Goal: Task Accomplishment & Management: Use online tool/utility

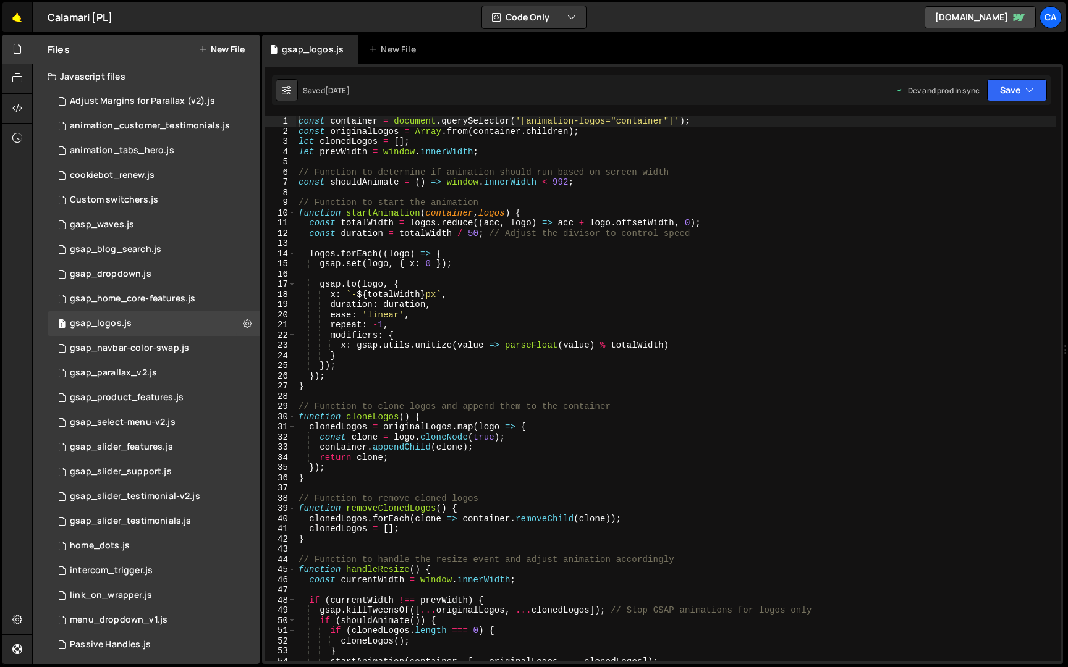
click at [25, 25] on link "🤙" at bounding box center [17, 17] width 30 height 30
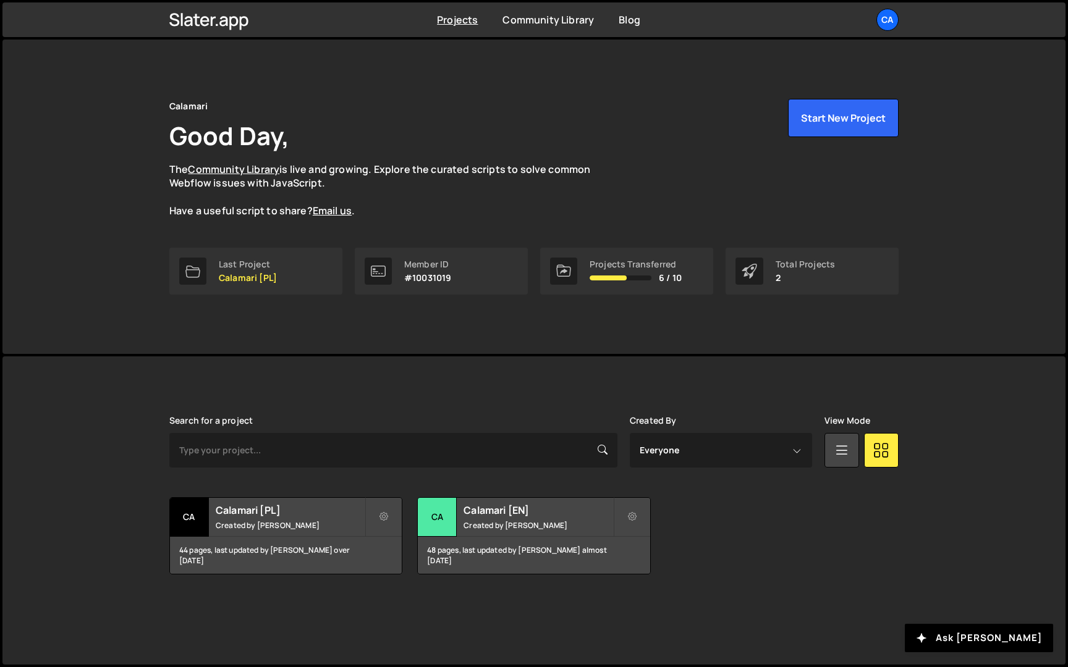
click at [876, 36] on div "Projects [GEOGRAPHIC_DATA] Blog Ca Your current team is Calamari Projects Your …" at bounding box center [534, 19] width 766 height 35
click at [883, 25] on div "Ca" at bounding box center [887, 20] width 22 height 22
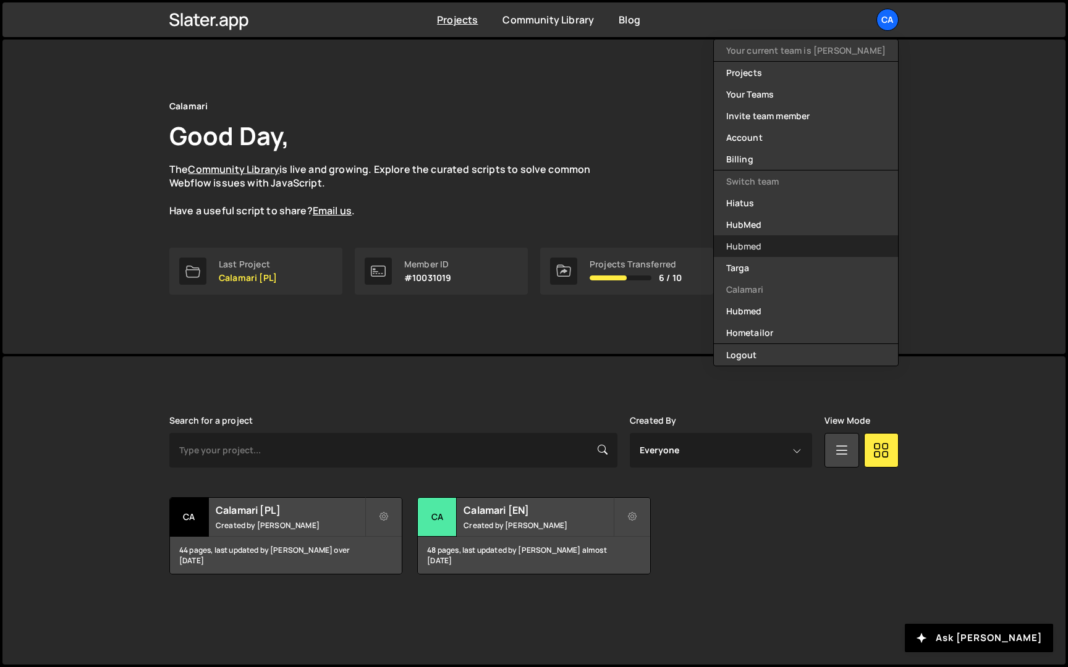
click at [795, 250] on link "Hubmed" at bounding box center [806, 246] width 184 height 22
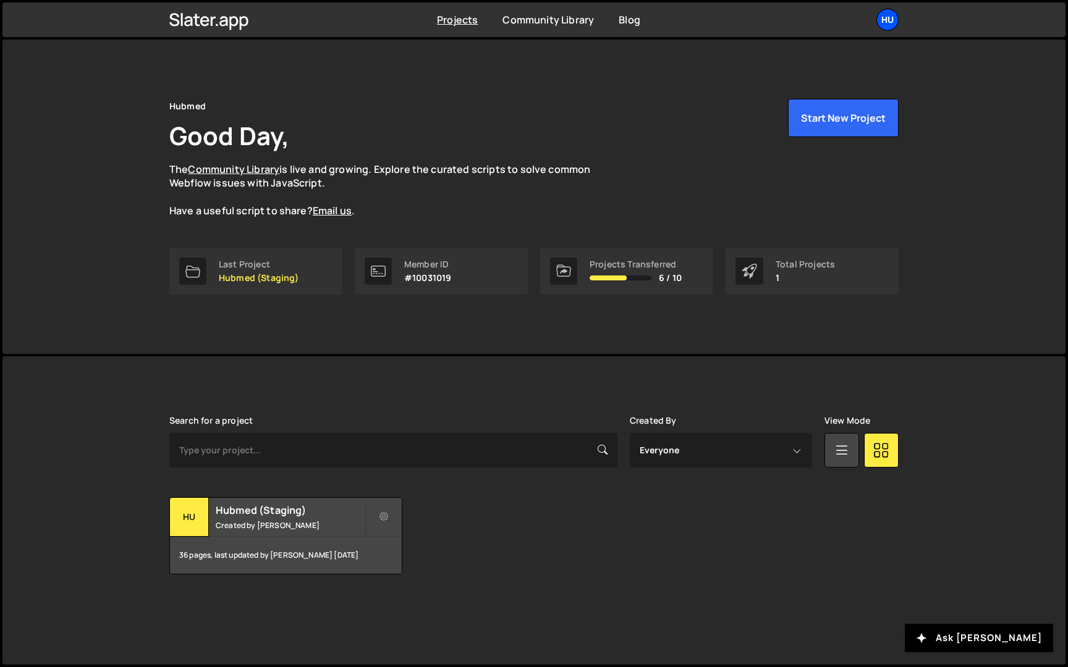
click at [882, 22] on div "Hu" at bounding box center [887, 20] width 22 height 22
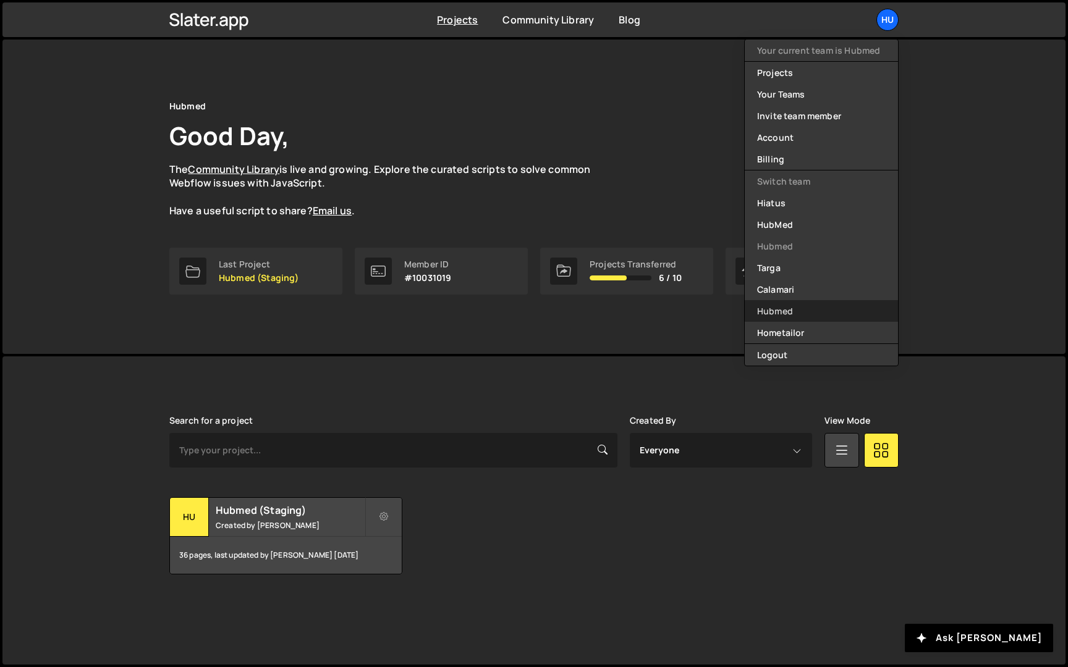
click at [806, 316] on link "Hubmed" at bounding box center [820, 311] width 153 height 22
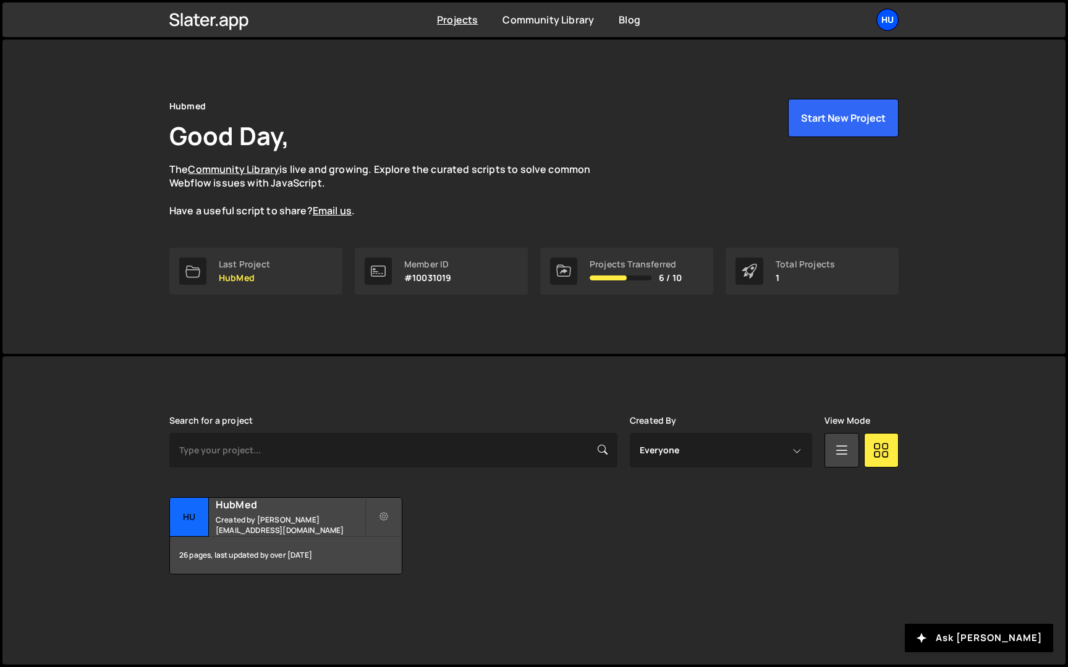
click at [883, 25] on div "Hu" at bounding box center [887, 20] width 22 height 22
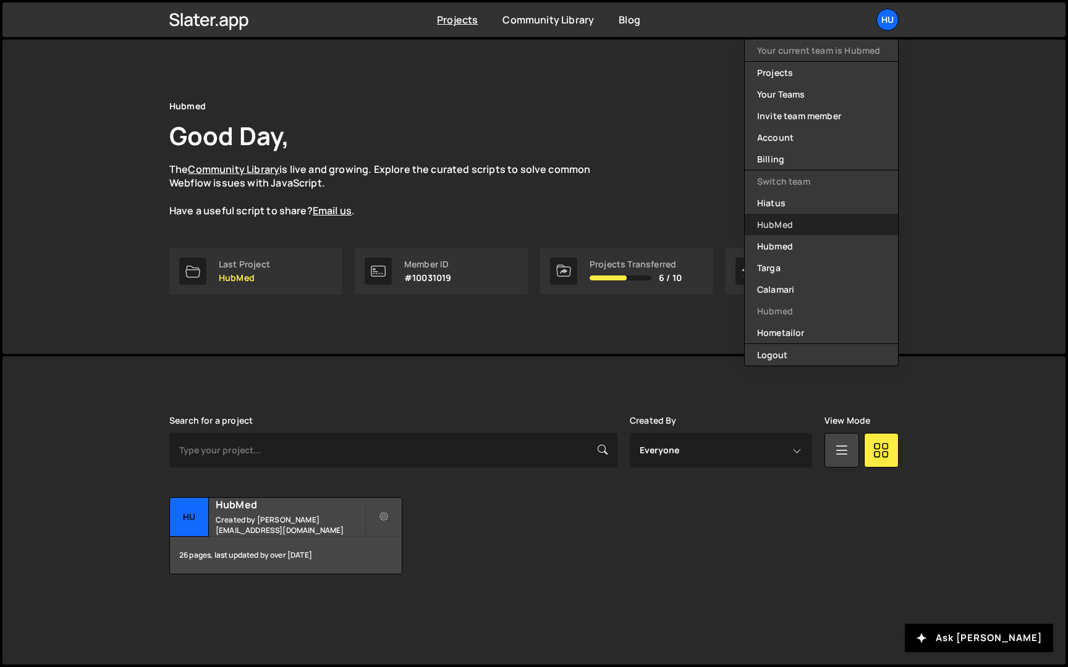
click at [795, 226] on link "HubMed" at bounding box center [820, 225] width 153 height 22
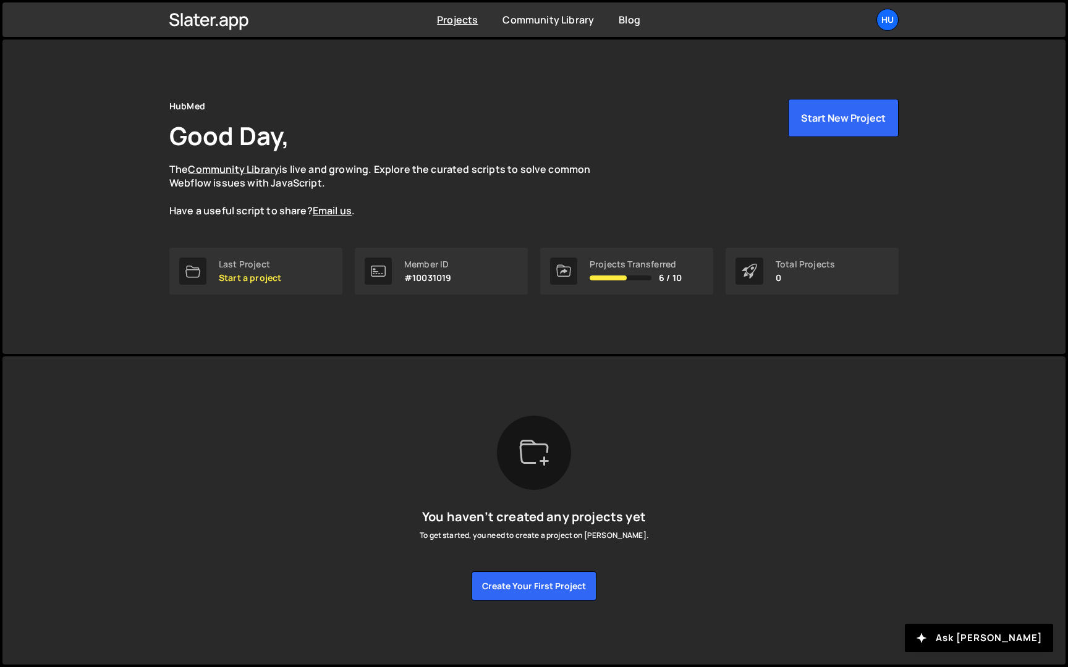
click at [882, 33] on div "Projects Community Library Blog Hu Your current team is HubMed Projects Your Te…" at bounding box center [534, 19] width 766 height 35
click at [887, 17] on div "Hu" at bounding box center [887, 20] width 22 height 22
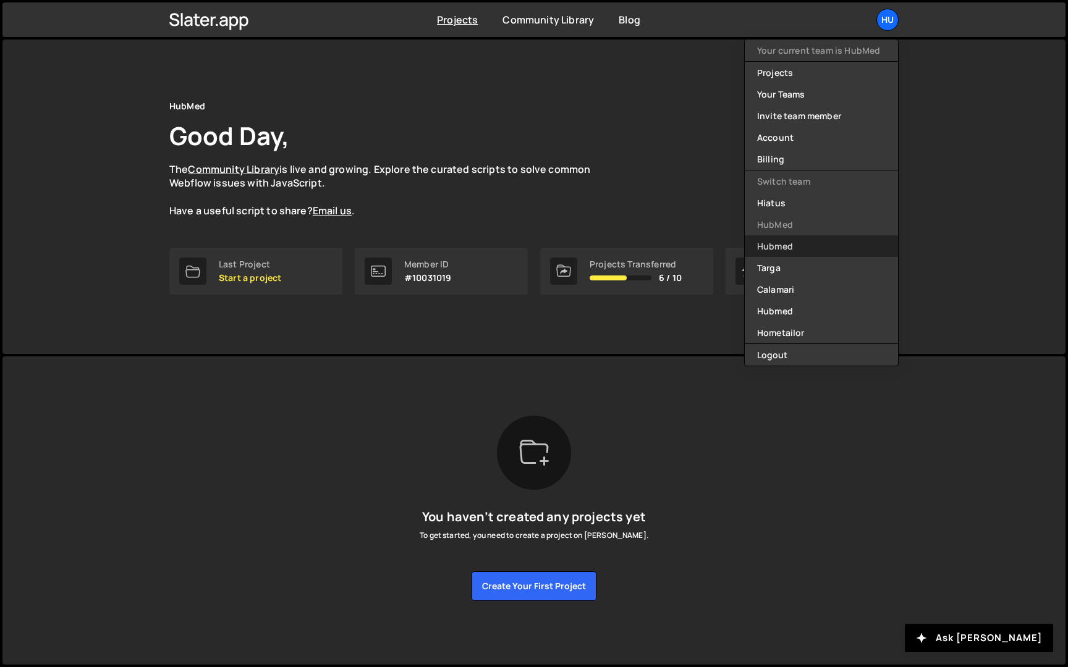
click at [796, 242] on link "Hubmed" at bounding box center [820, 246] width 153 height 22
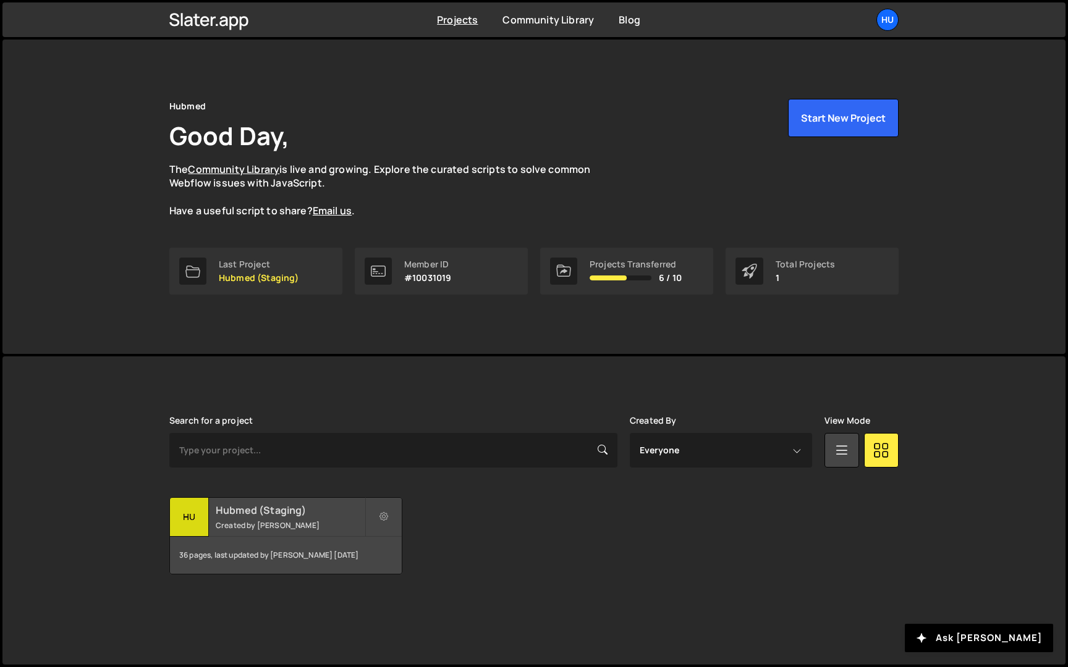
click at [293, 516] on h2 "Hubmed (Staging)" at bounding box center [290, 511] width 149 height 14
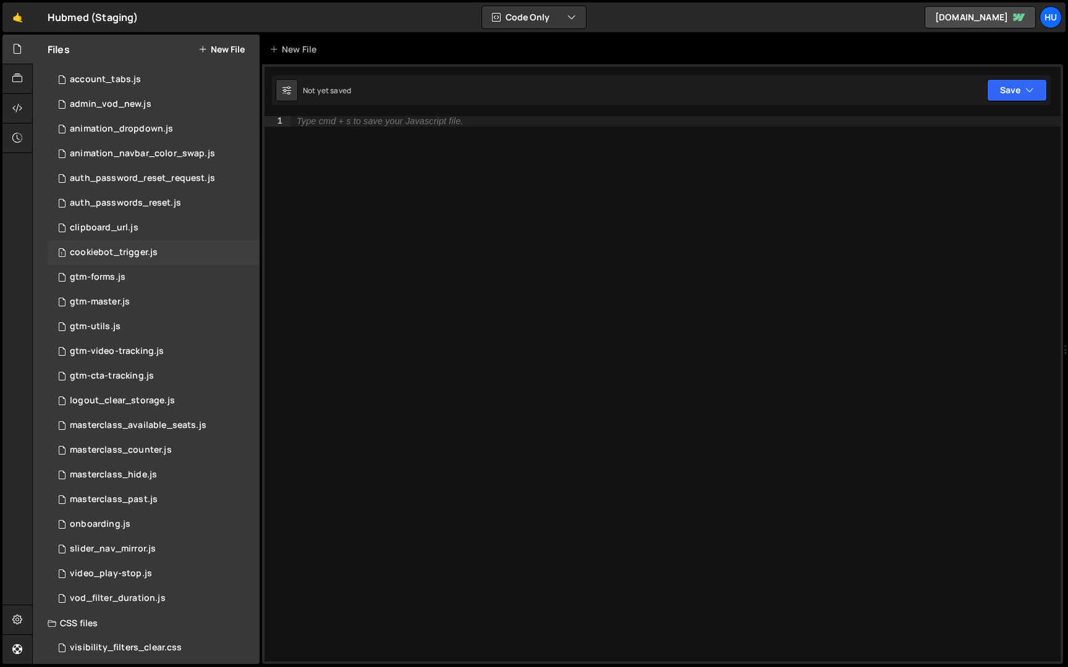
scroll to position [80, 0]
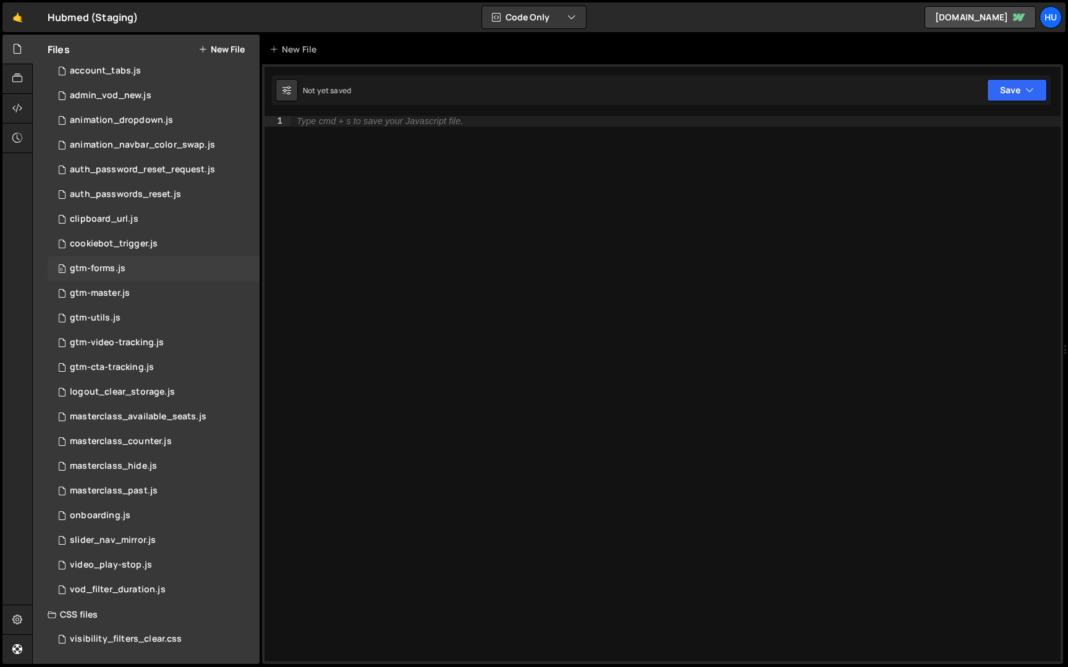
click at [162, 272] on div "0 gtm-forms.js 0" at bounding box center [154, 268] width 212 height 25
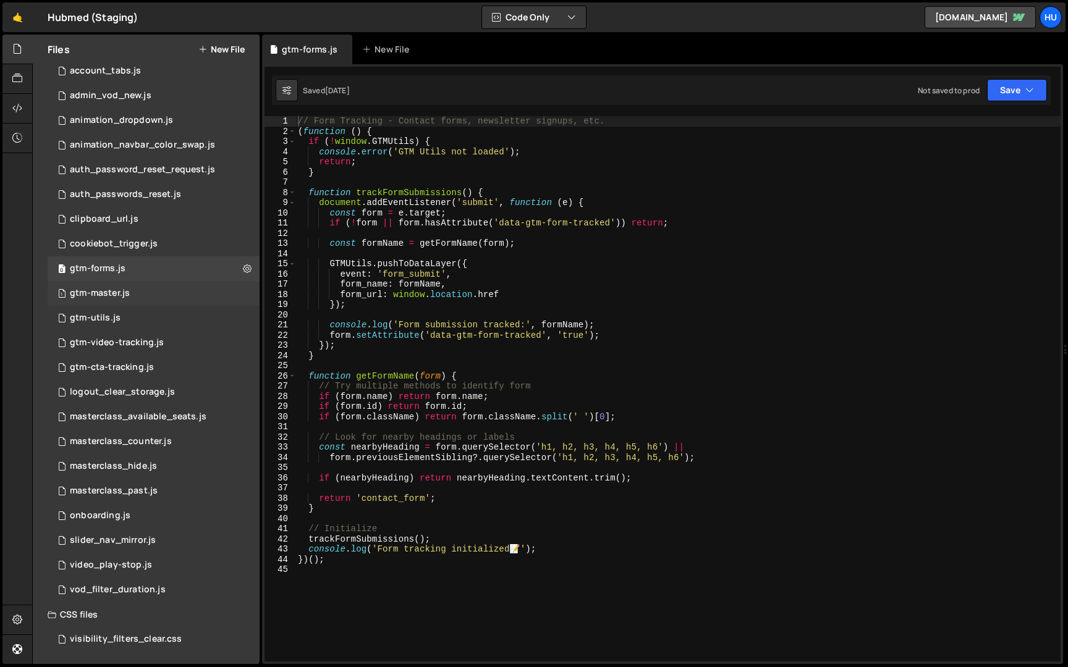
click at [162, 284] on div "1 gtm-master.js 0" at bounding box center [154, 293] width 212 height 25
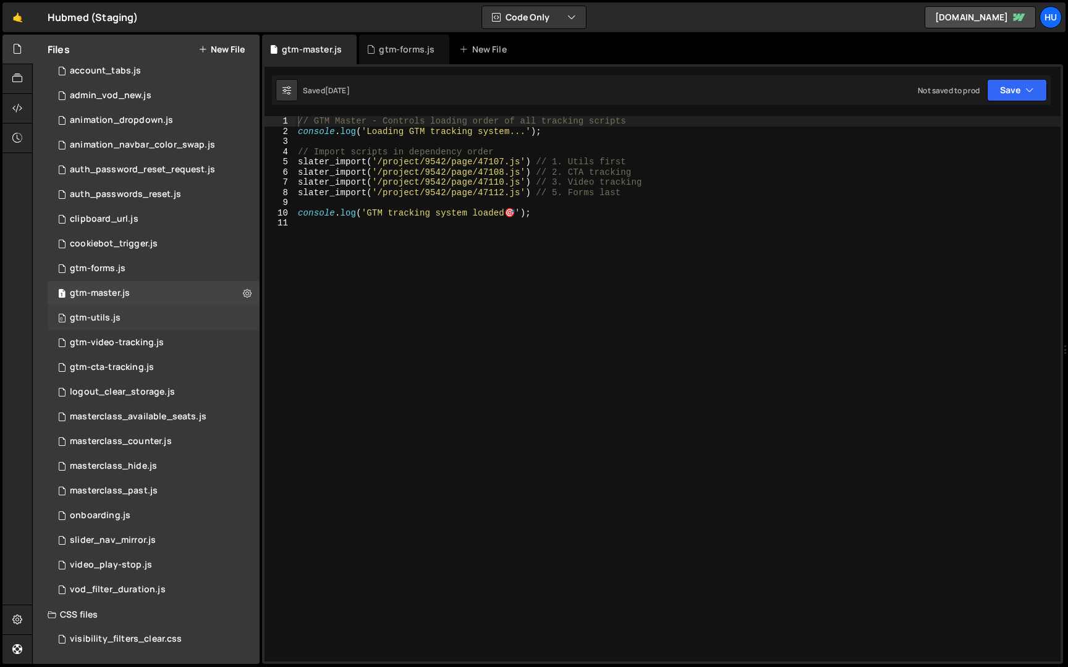
click at [162, 307] on div "0 gtm-utils.js 0" at bounding box center [154, 318] width 212 height 25
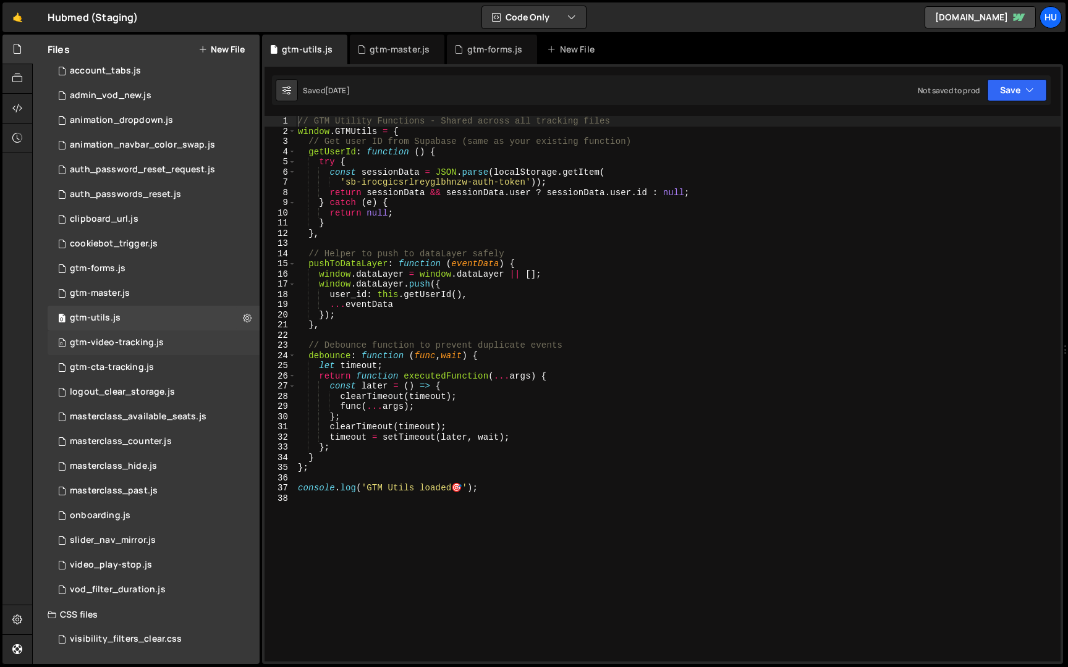
click at [164, 332] on div "0 gtm-video-tracking.js 0" at bounding box center [154, 343] width 212 height 25
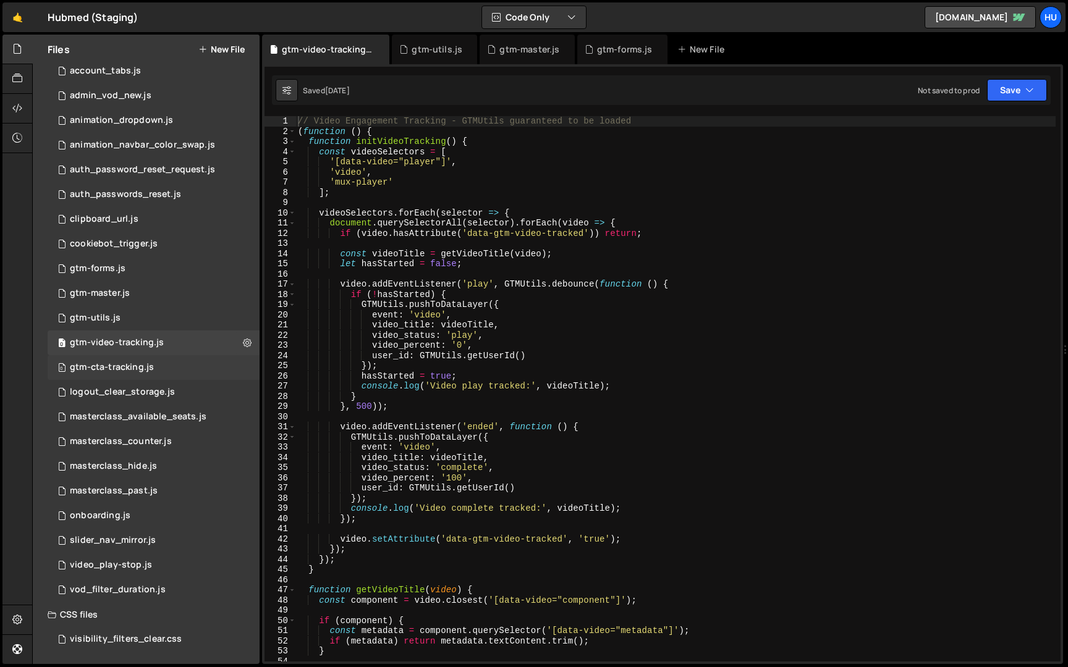
click at [163, 358] on div "0 gtm-cta-tracking.js 0" at bounding box center [154, 367] width 212 height 25
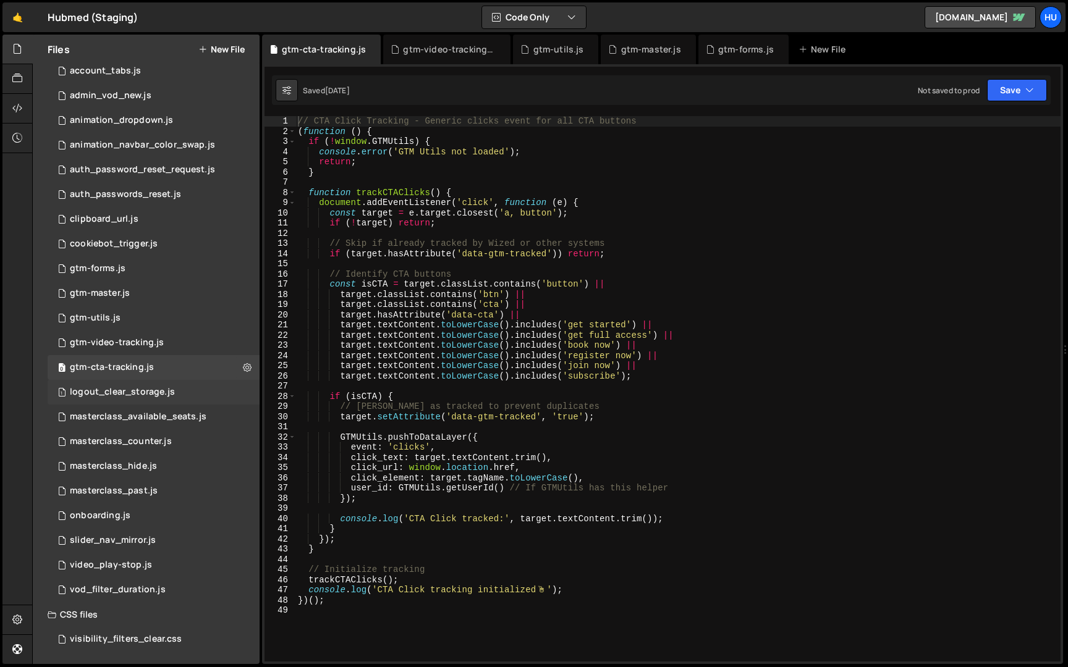
click at [163, 381] on div "1 logout_clear_storage.js 0" at bounding box center [154, 392] width 212 height 25
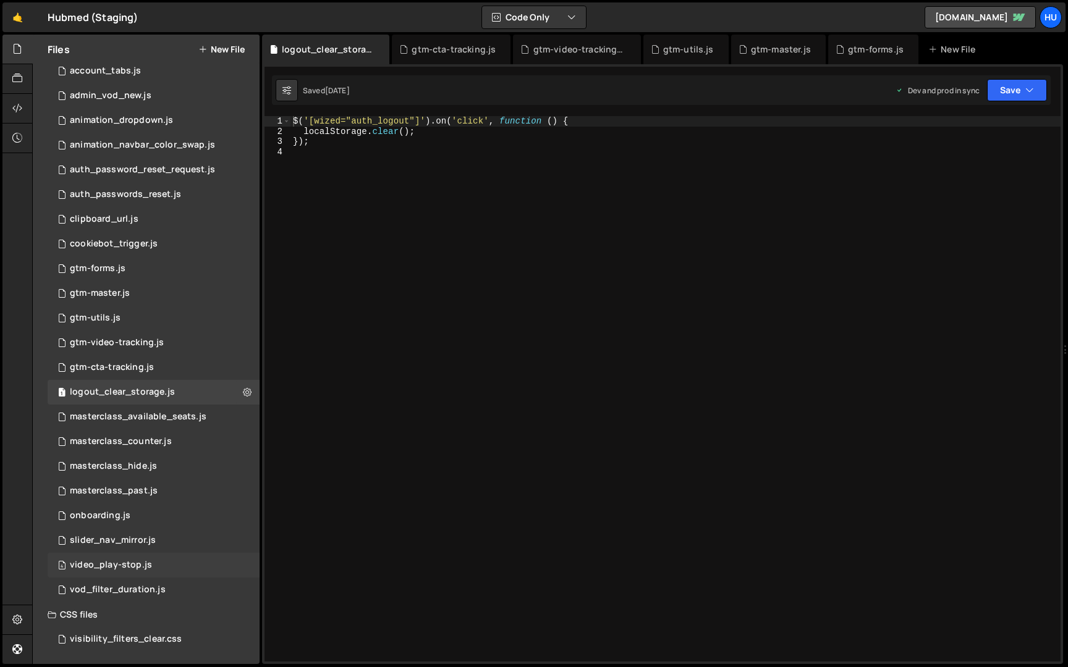
click at [170, 567] on div "4 video_play-stop.js 0" at bounding box center [154, 565] width 212 height 25
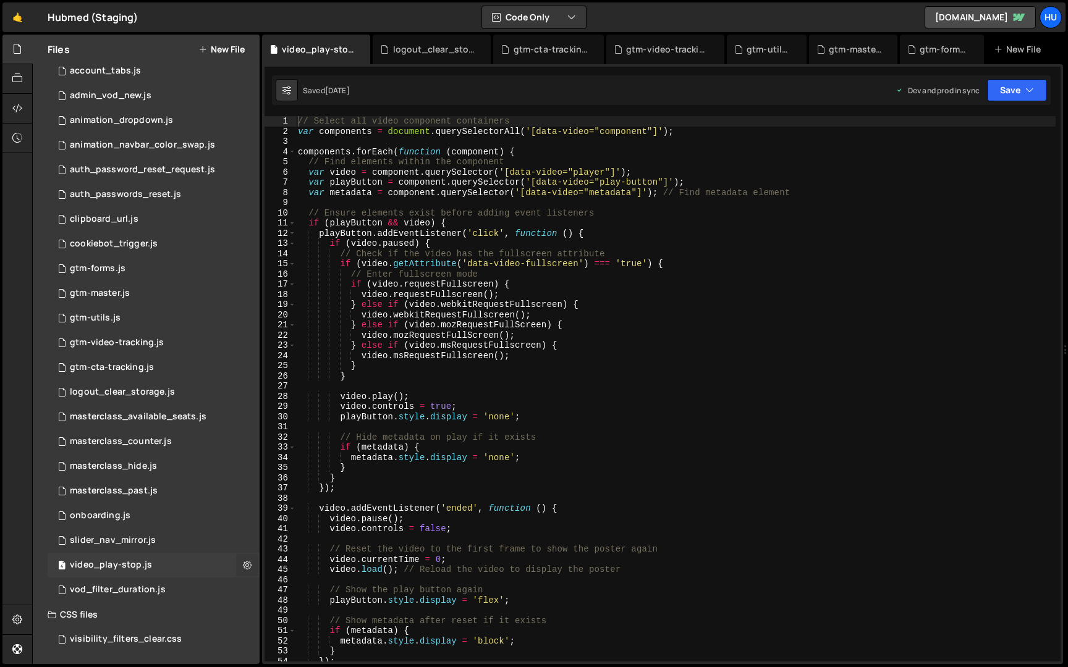
click at [248, 566] on button at bounding box center [247, 565] width 22 height 22
type input "video_play-stop"
radio input "true"
checkbox input "true"
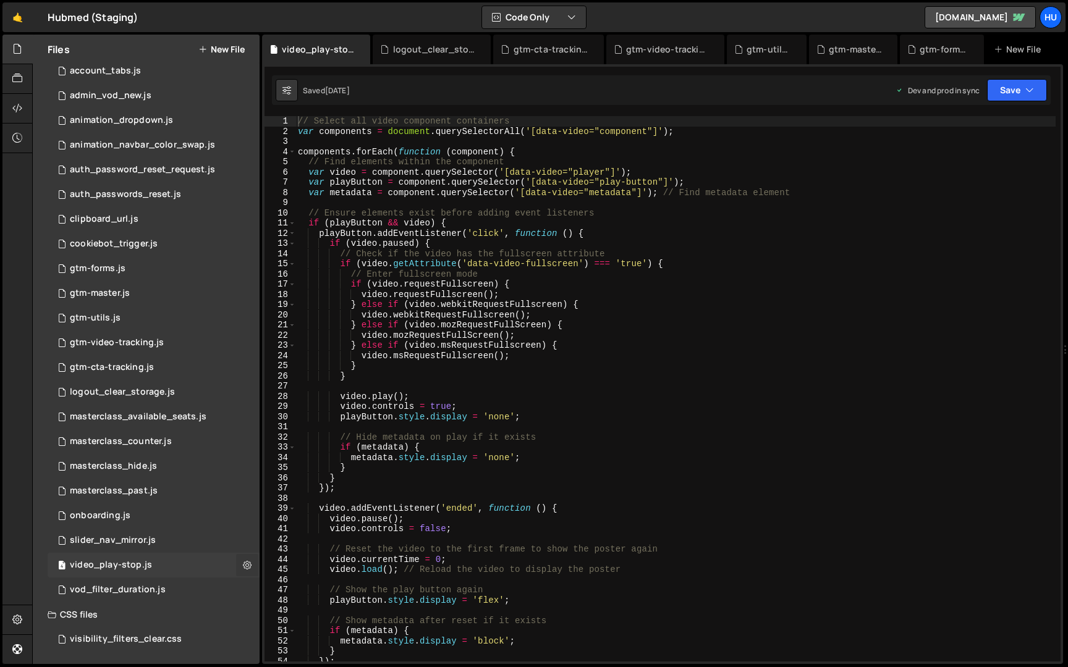
checkbox input "true"
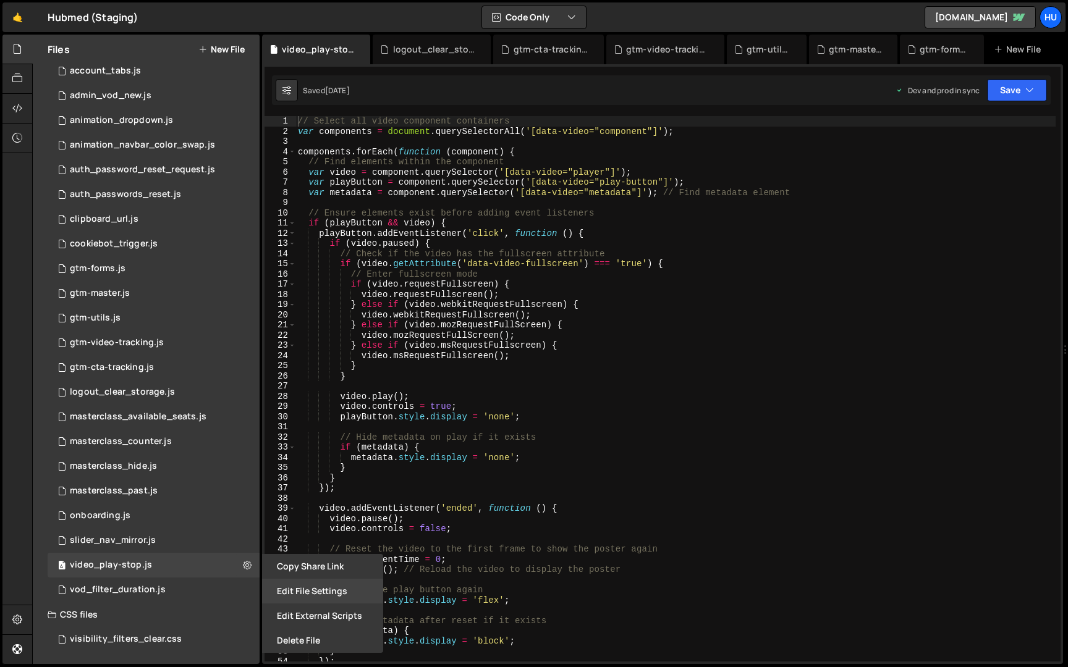
click at [307, 590] on button "Edit File Settings" at bounding box center [322, 591] width 121 height 25
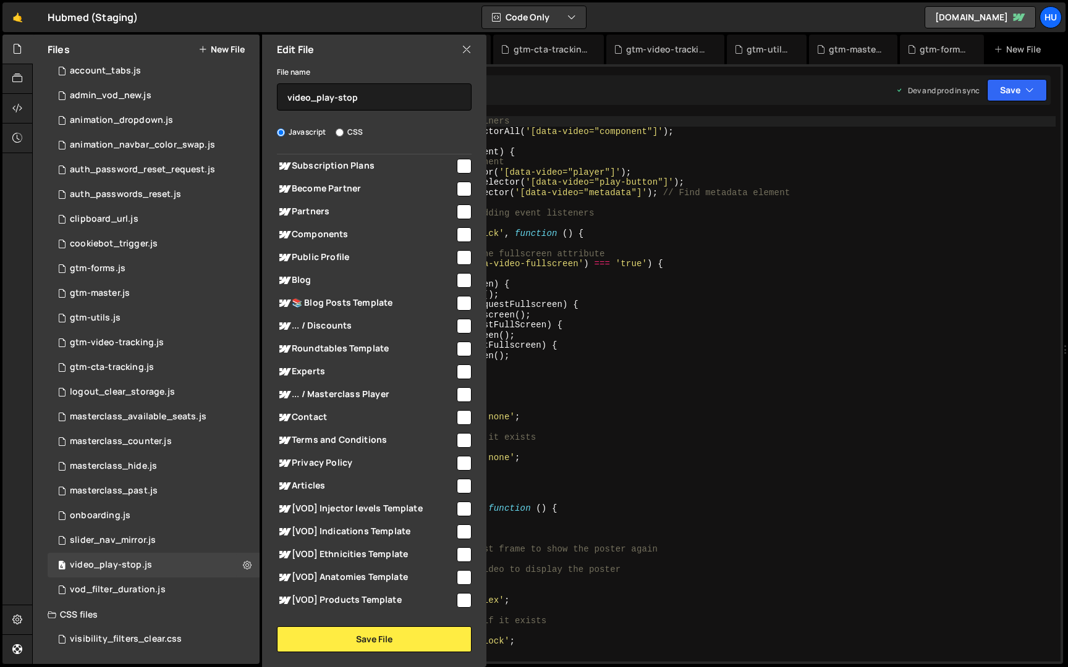
scroll to position [0, 0]
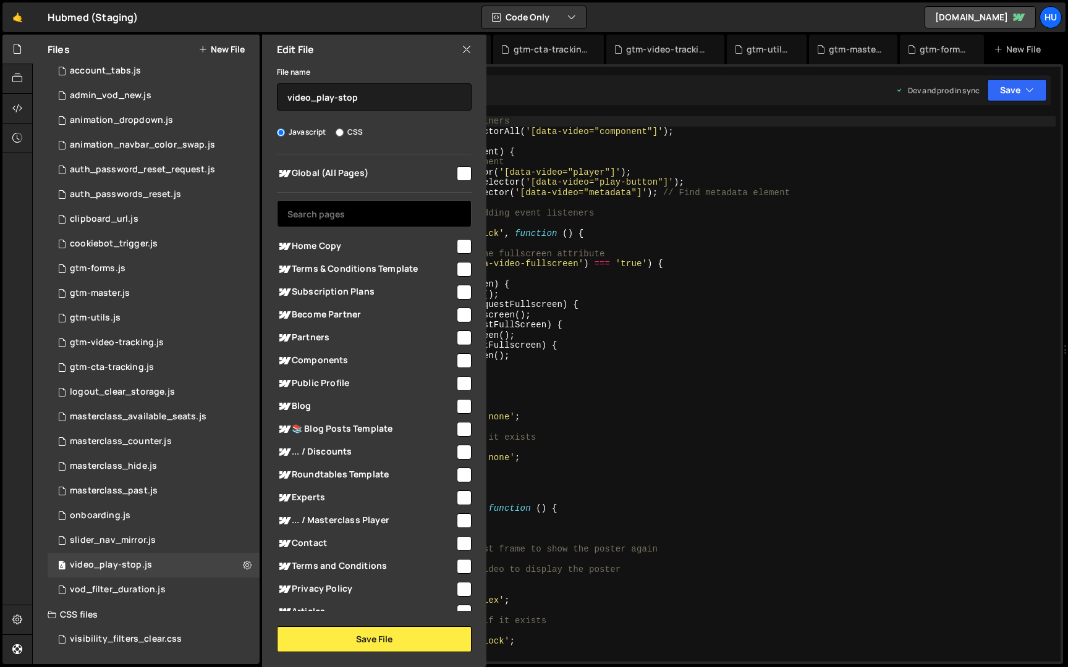
click at [375, 200] on input "text" at bounding box center [374, 213] width 195 height 27
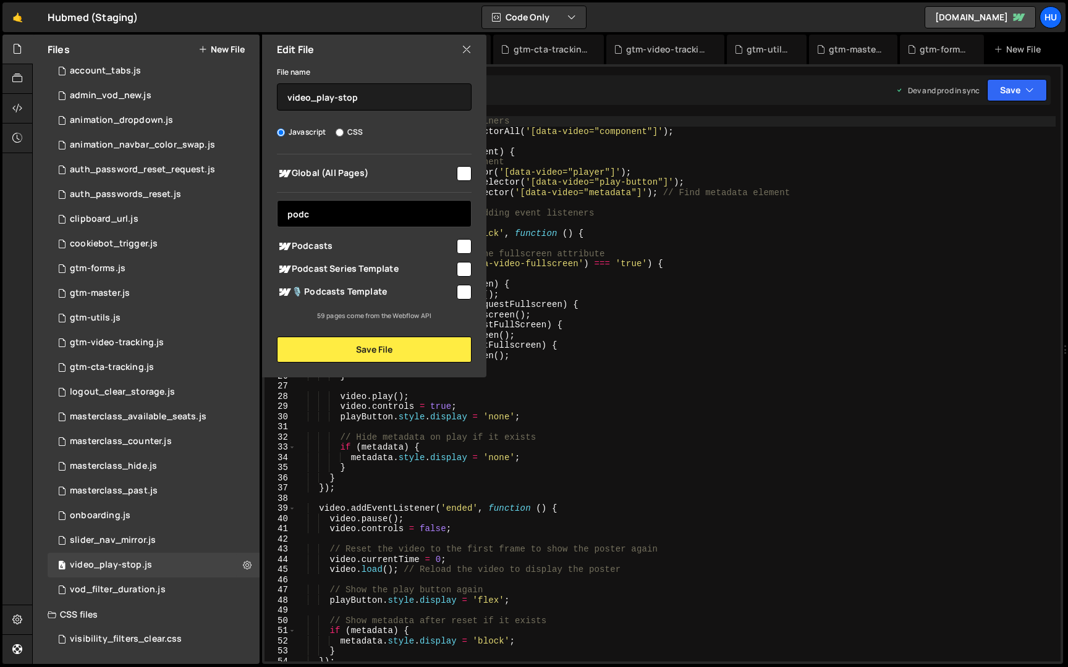
type input "podc"
click at [465, 248] on input "checkbox" at bounding box center [464, 246] width 15 height 15
checkbox input "true"
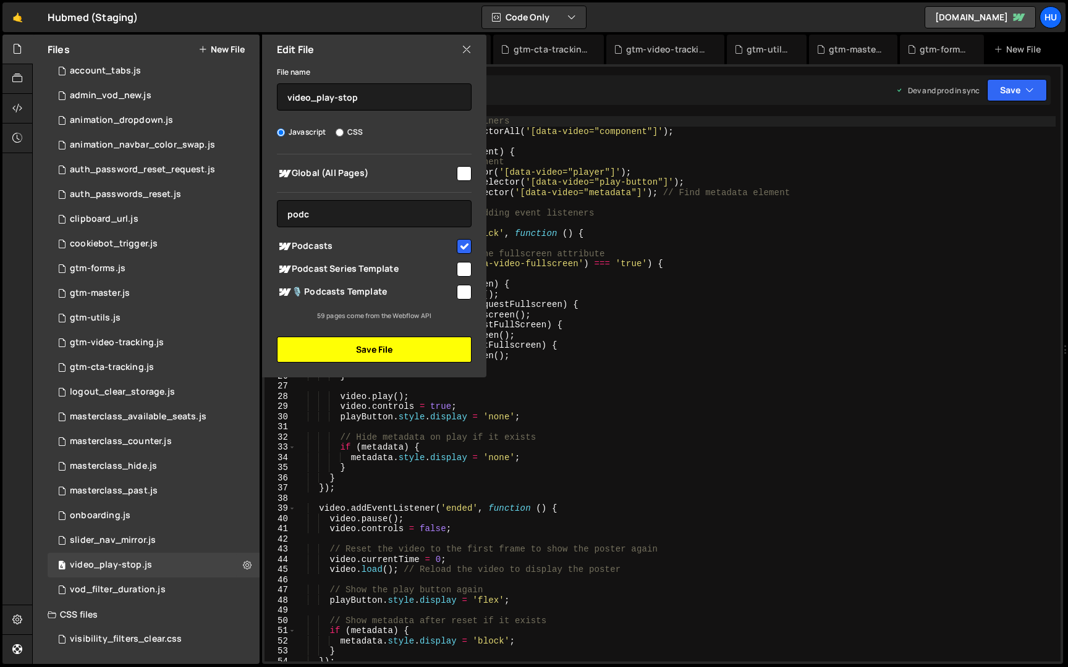
click at [445, 351] on button "Save File" at bounding box center [374, 350] width 195 height 26
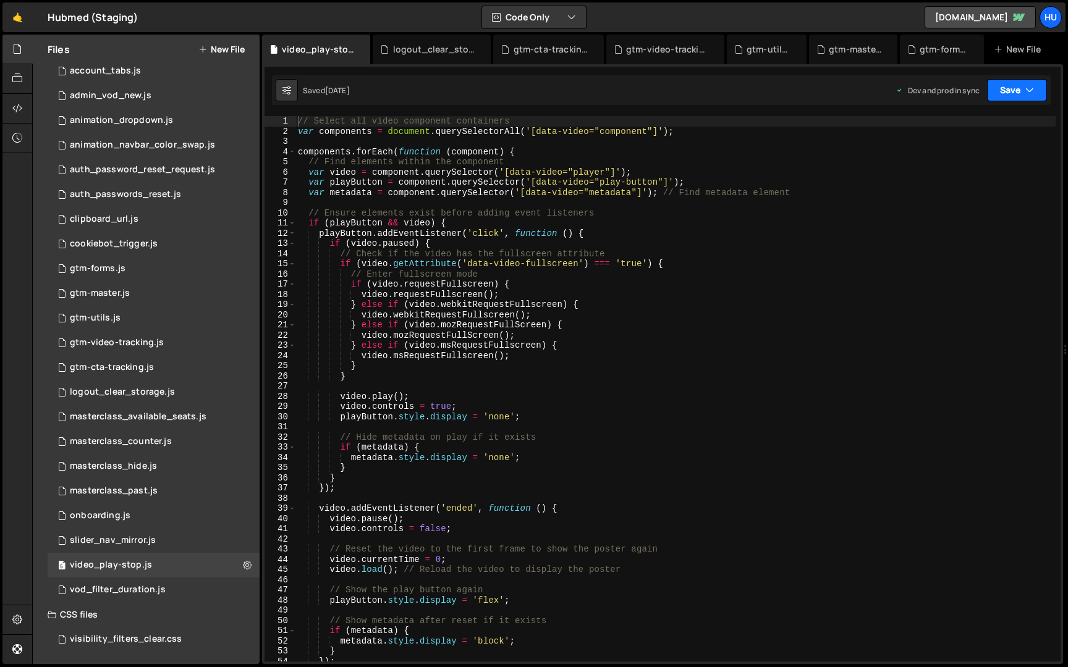
click at [1024, 88] on button "Save" at bounding box center [1017, 90] width 60 height 22
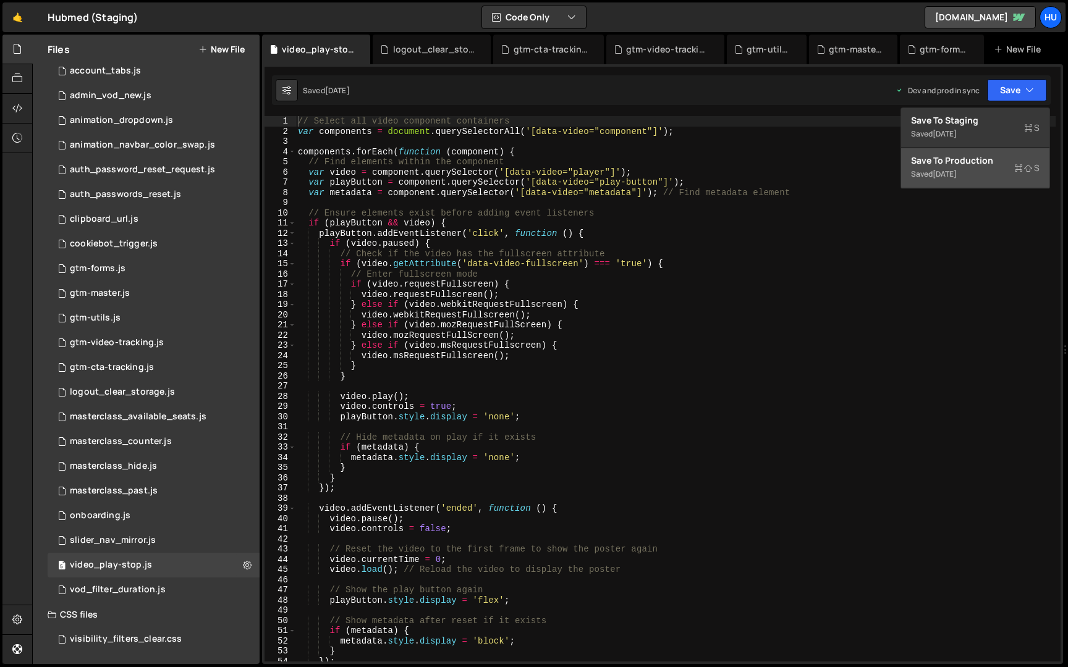
click at [987, 159] on div "Save to Production S" at bounding box center [975, 160] width 129 height 12
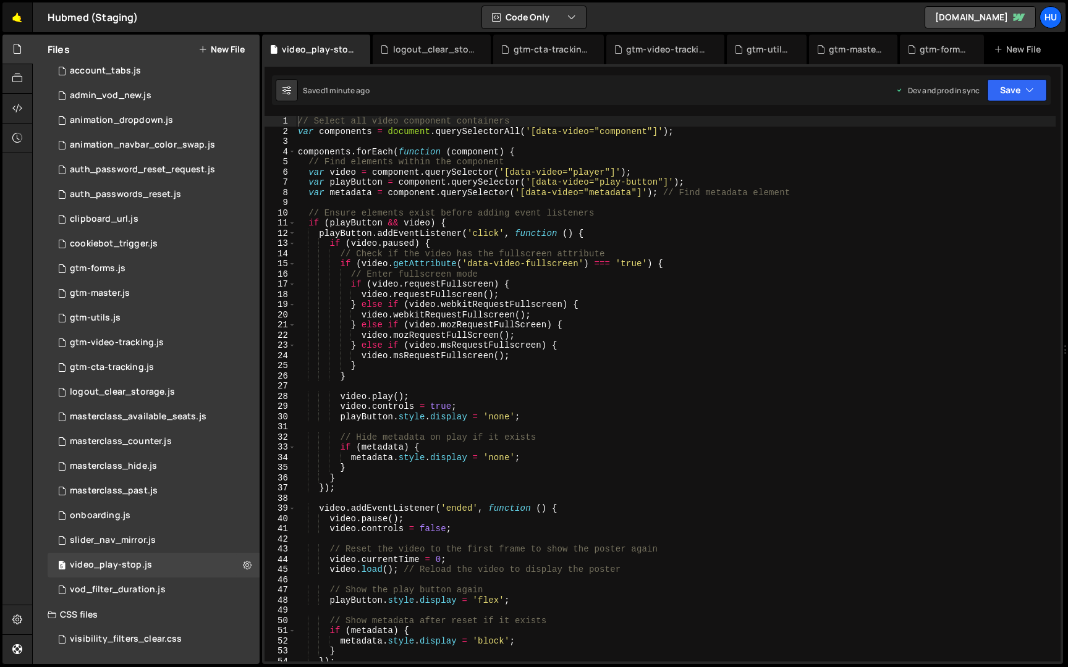
click at [23, 17] on link "🤙" at bounding box center [17, 17] width 30 height 30
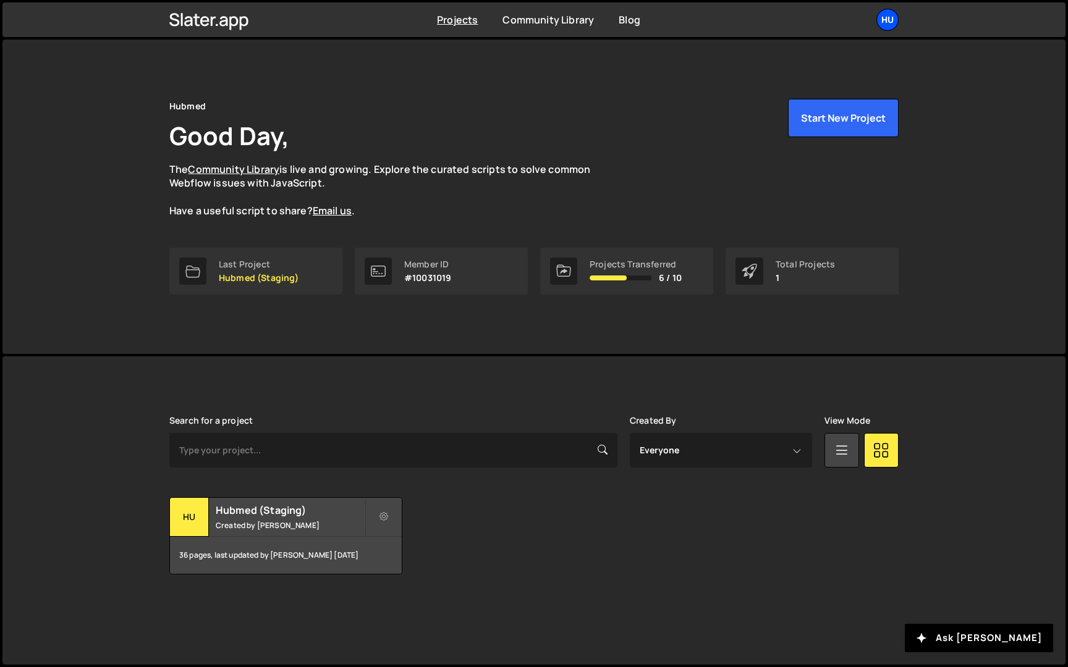
click at [880, 23] on div "Hu" at bounding box center [887, 20] width 22 height 22
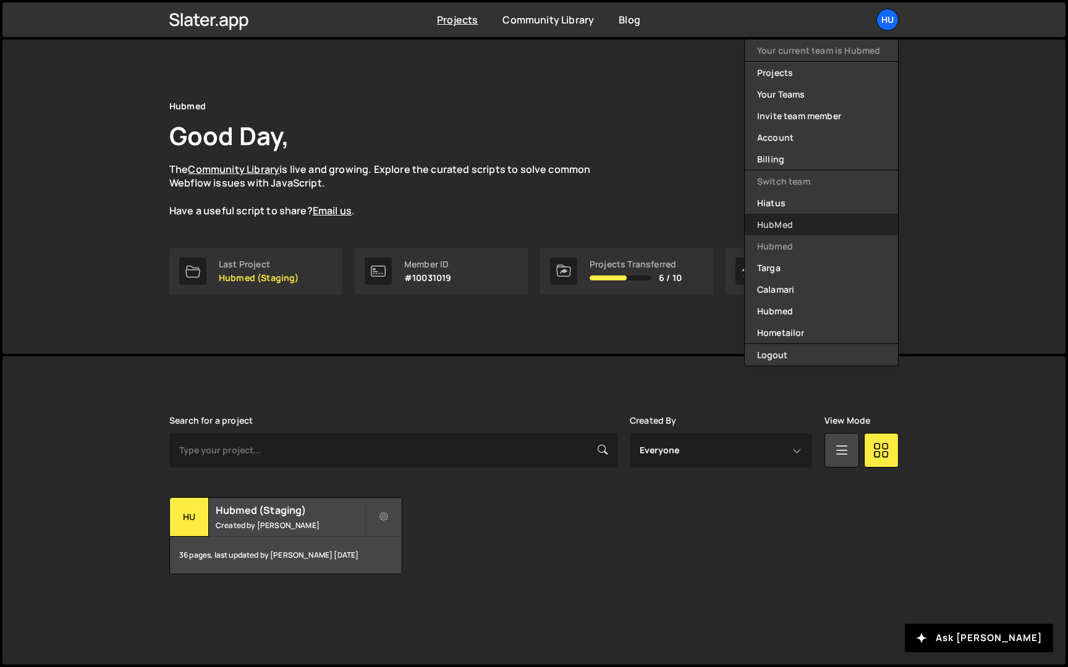
click at [814, 224] on link "HubMed" at bounding box center [820, 225] width 153 height 22
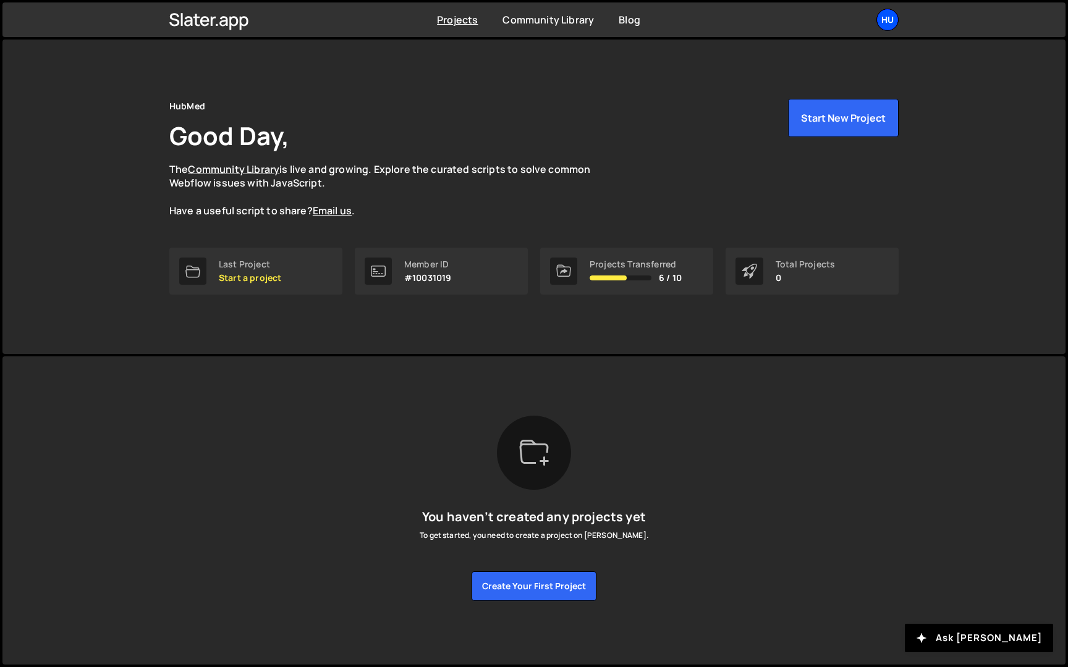
click at [890, 27] on div "Hu" at bounding box center [887, 20] width 22 height 22
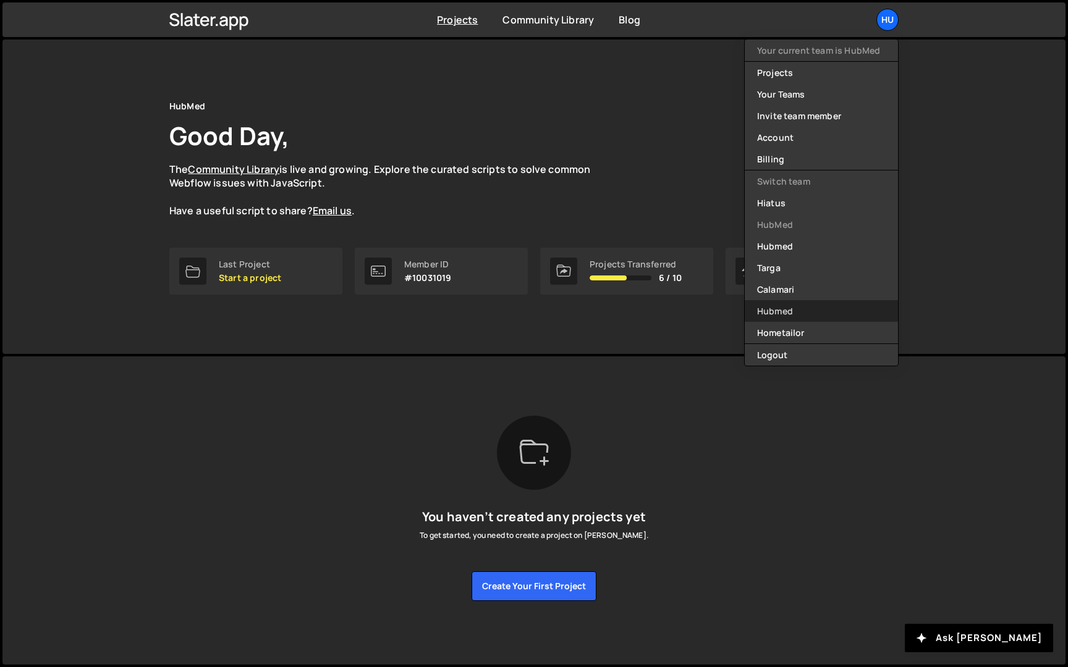
click at [810, 309] on link "Hubmed" at bounding box center [820, 311] width 153 height 22
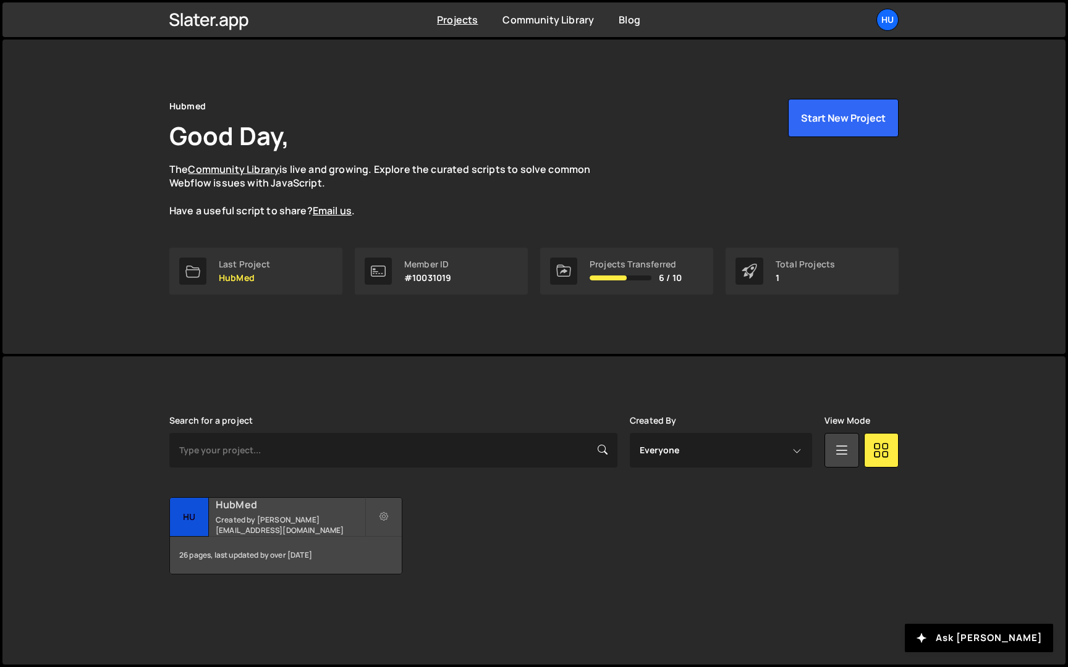
click at [292, 510] on h2 "HubMed" at bounding box center [290, 505] width 149 height 14
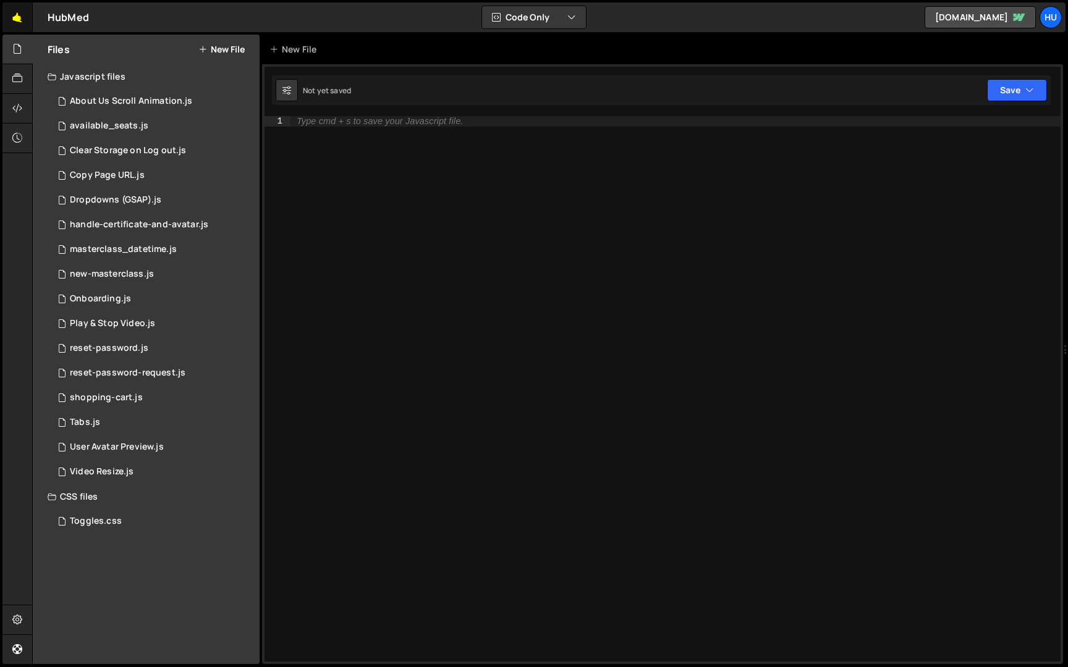
click at [20, 15] on link "🤙" at bounding box center [17, 17] width 30 height 30
